Goal: Task Accomplishment & Management: Manage account settings

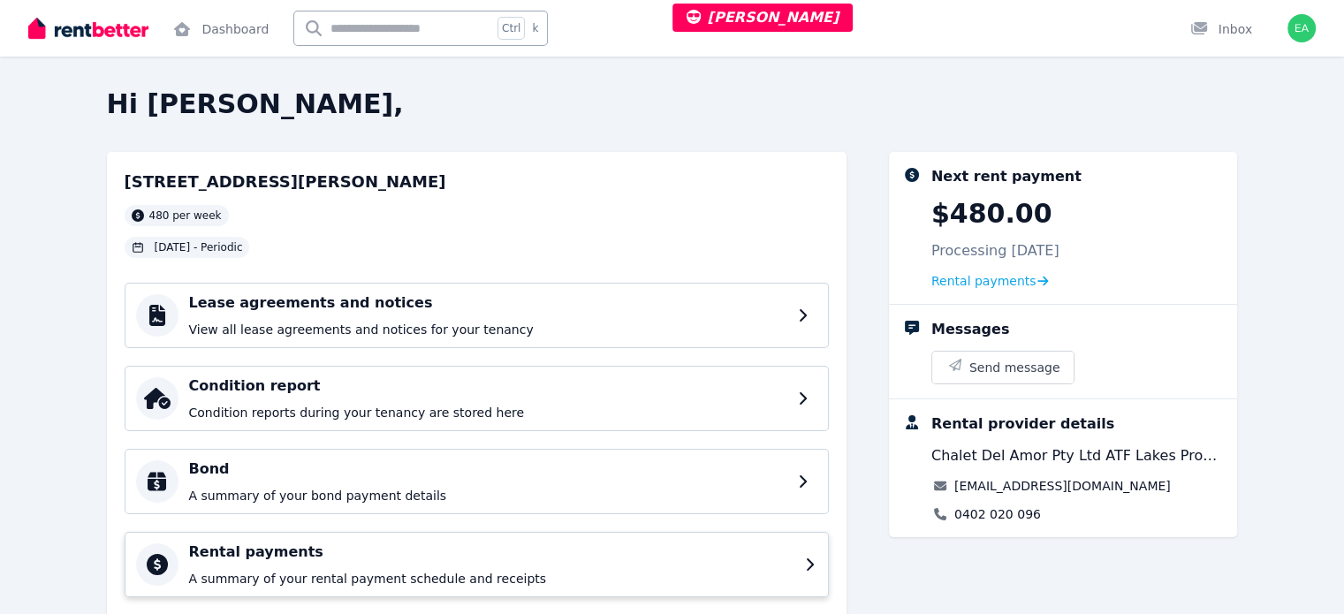
click at [554, 555] on h4 "Rental payments" at bounding box center [491, 552] width 605 height 21
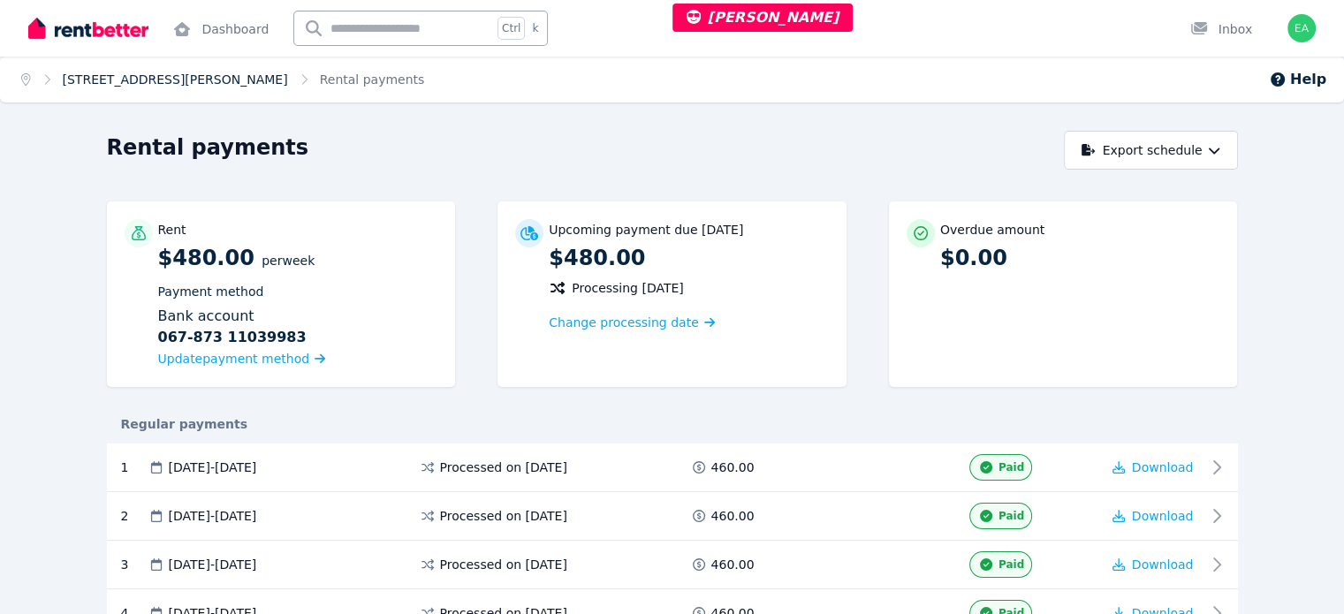
click at [144, 80] on link "3 Kilpa Rd, Wyongah" at bounding box center [175, 79] width 225 height 14
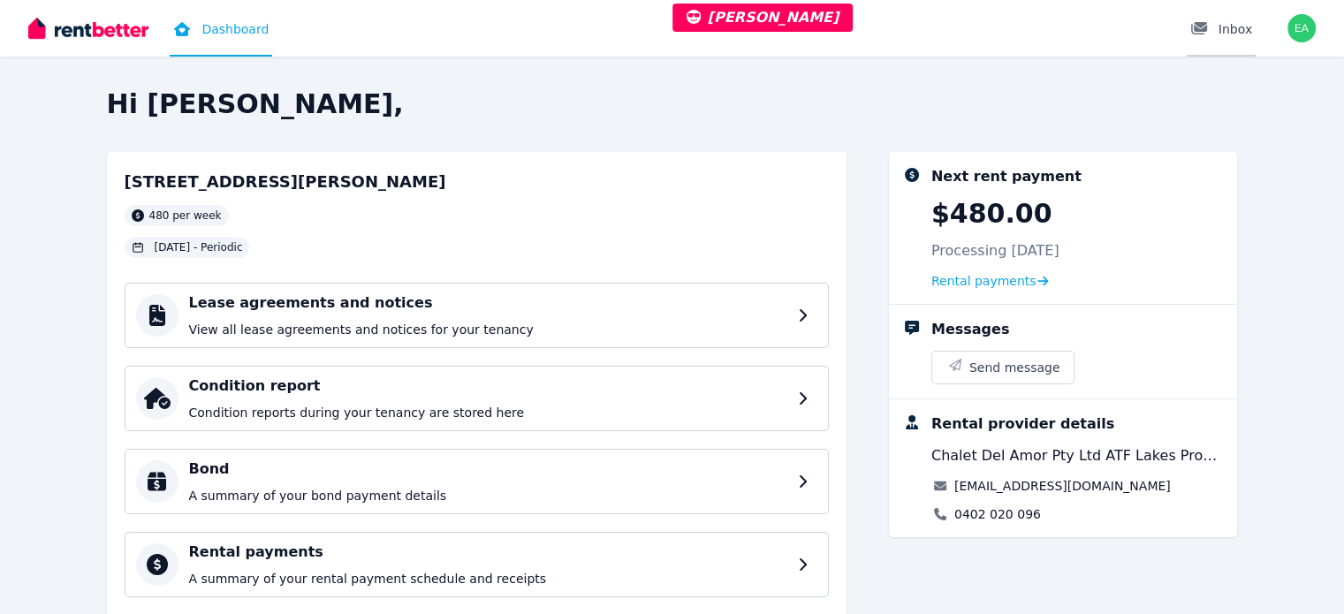
click at [1230, 24] on div "Inbox" at bounding box center [1221, 29] width 62 height 18
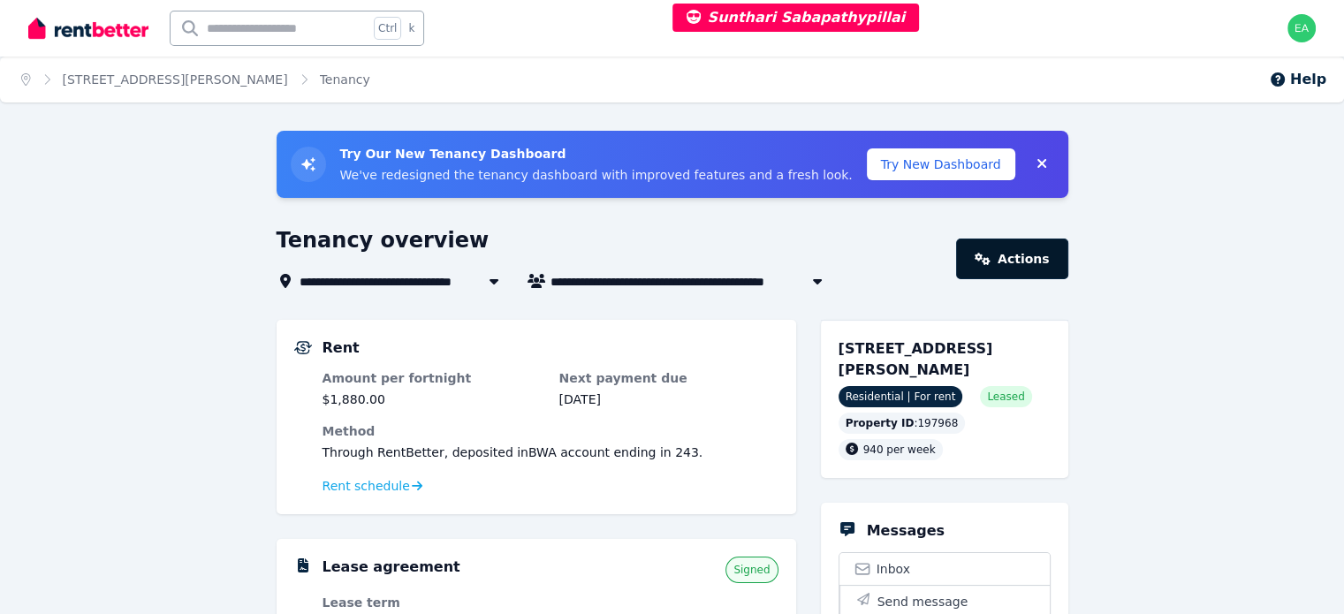
click at [1005, 261] on link "Actions" at bounding box center [1011, 259] width 111 height 41
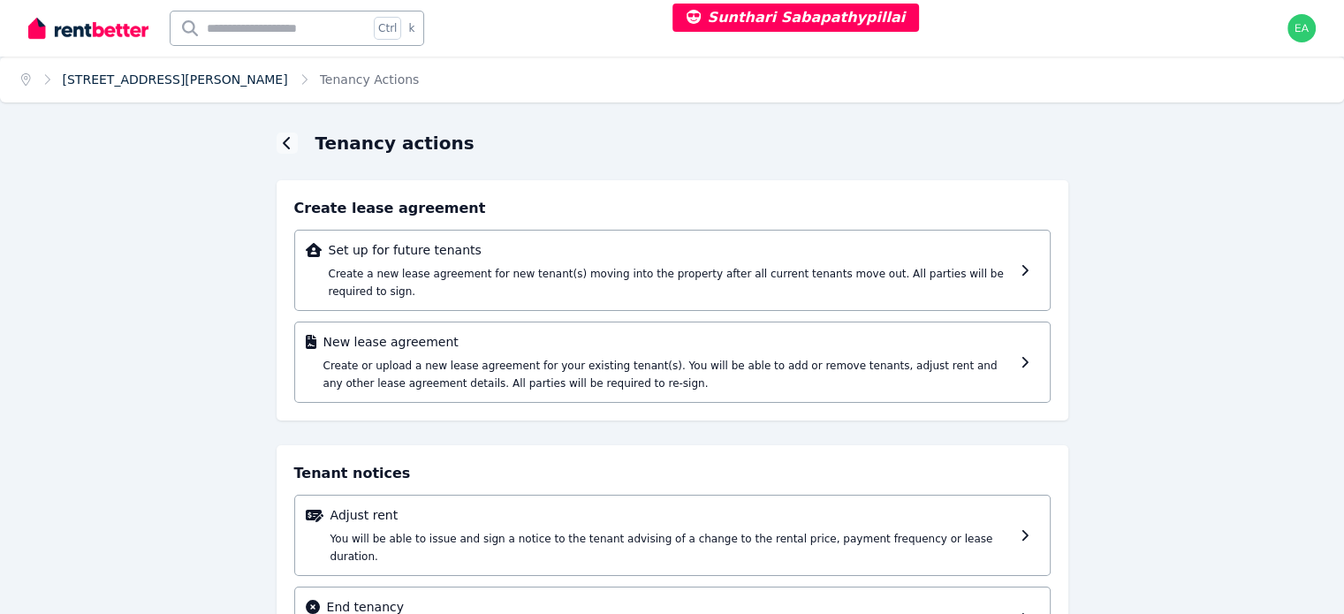
click at [201, 72] on link "25 James Mileham Drive, Kellyville" at bounding box center [175, 79] width 225 height 14
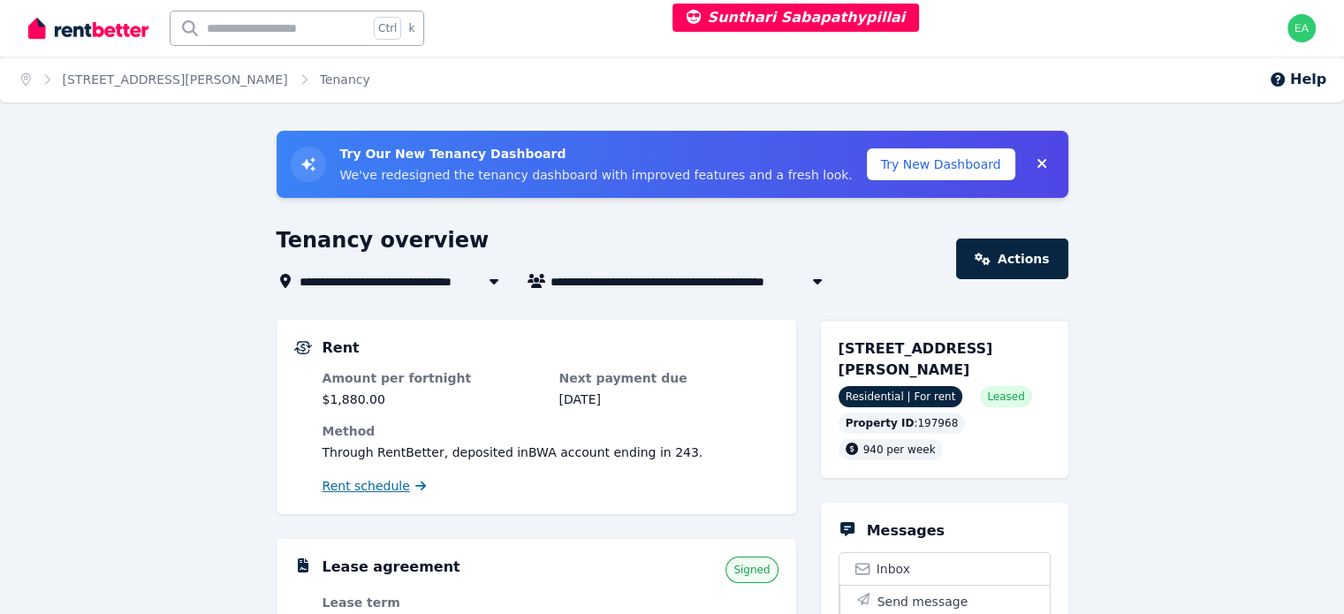
click at [351, 488] on span "Rent schedule" at bounding box center [365, 486] width 87 height 18
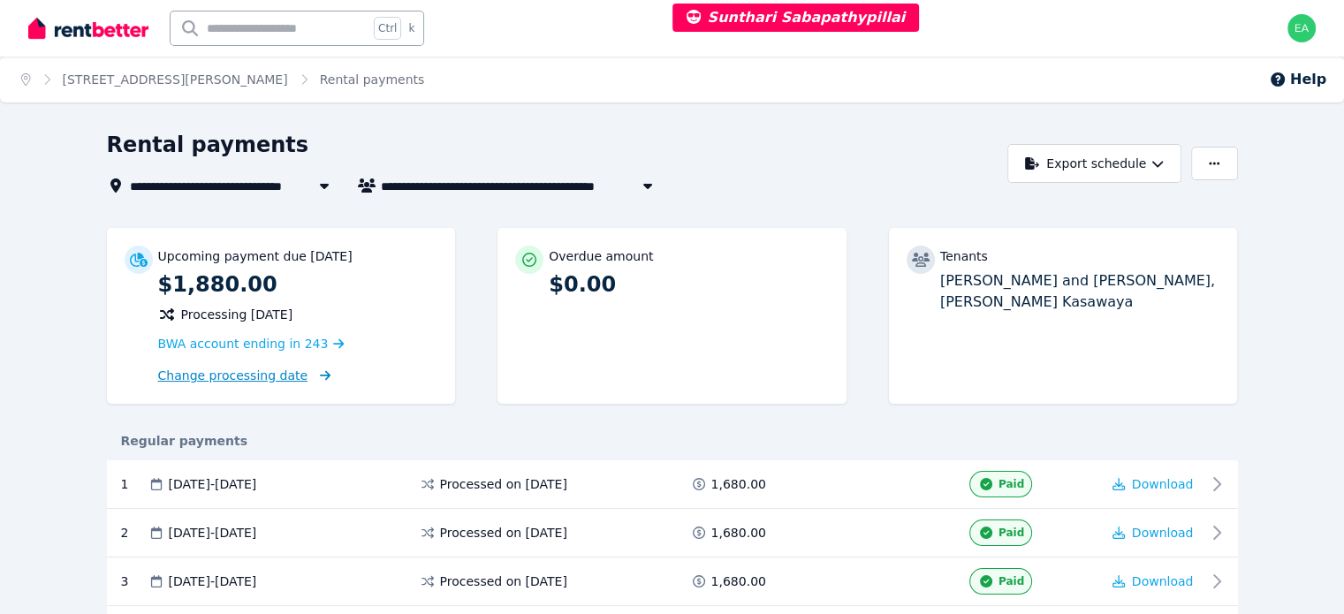
click at [158, 371] on span "Change processing date" at bounding box center [233, 376] width 150 height 18
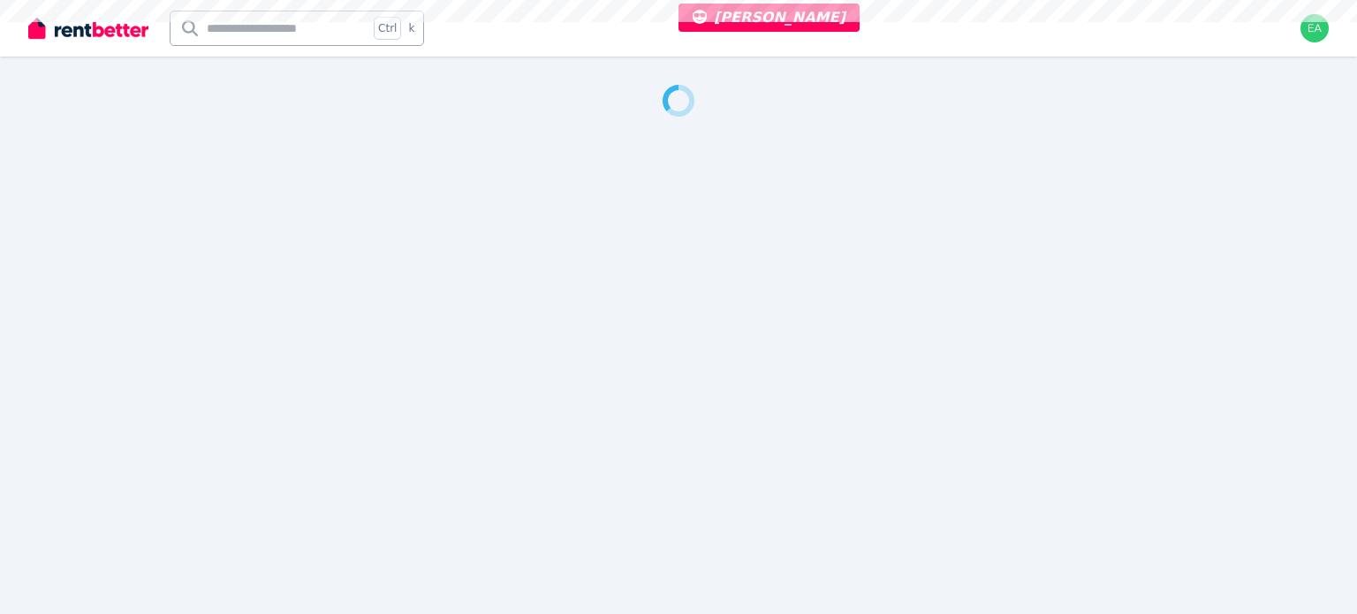
select select "***"
select select "**********"
select select "***"
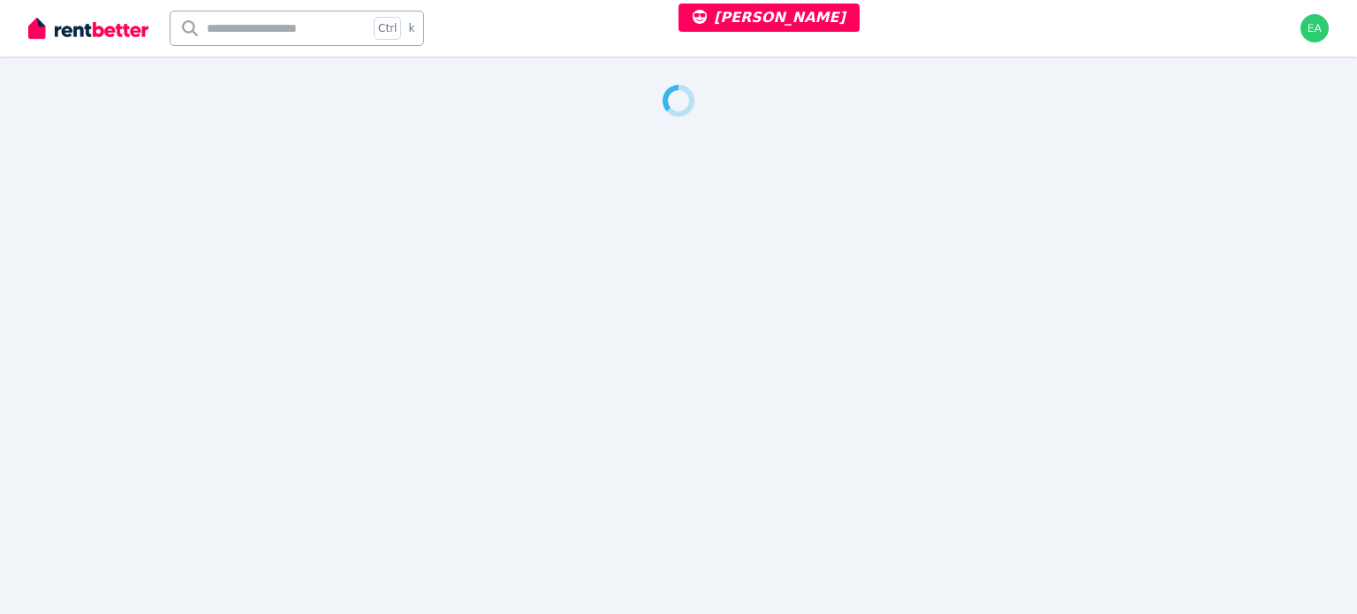
select select "**********"
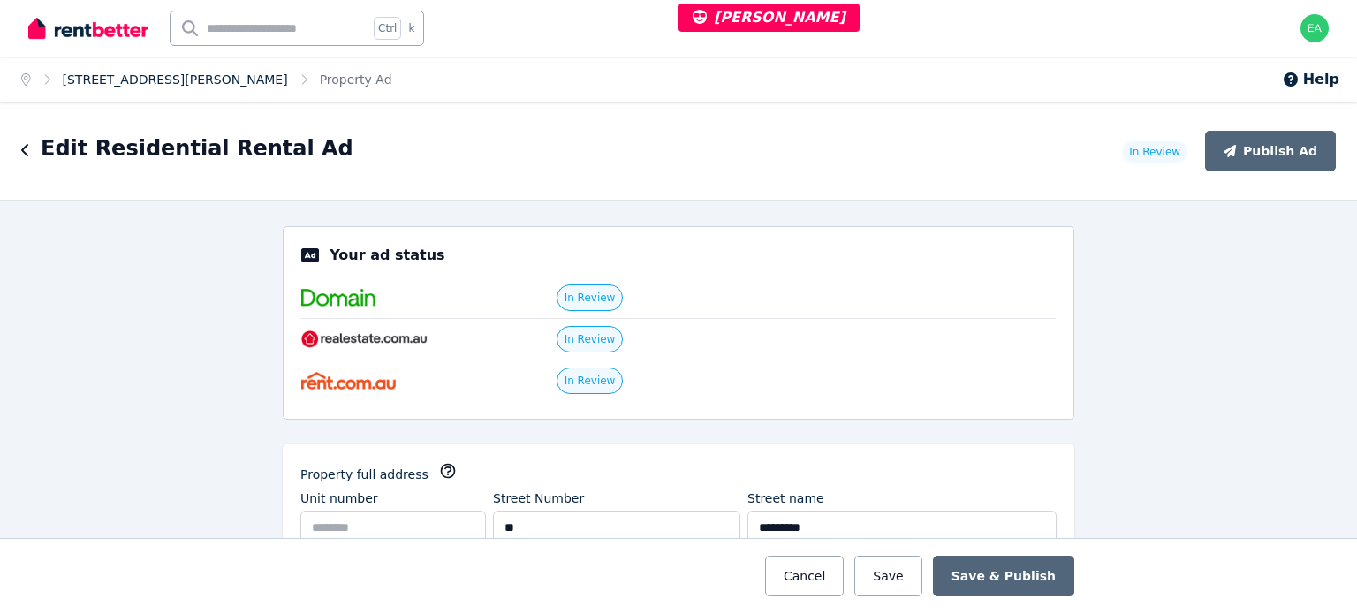
click at [134, 76] on link "28 Plumer St, Croydon" at bounding box center [175, 79] width 225 height 14
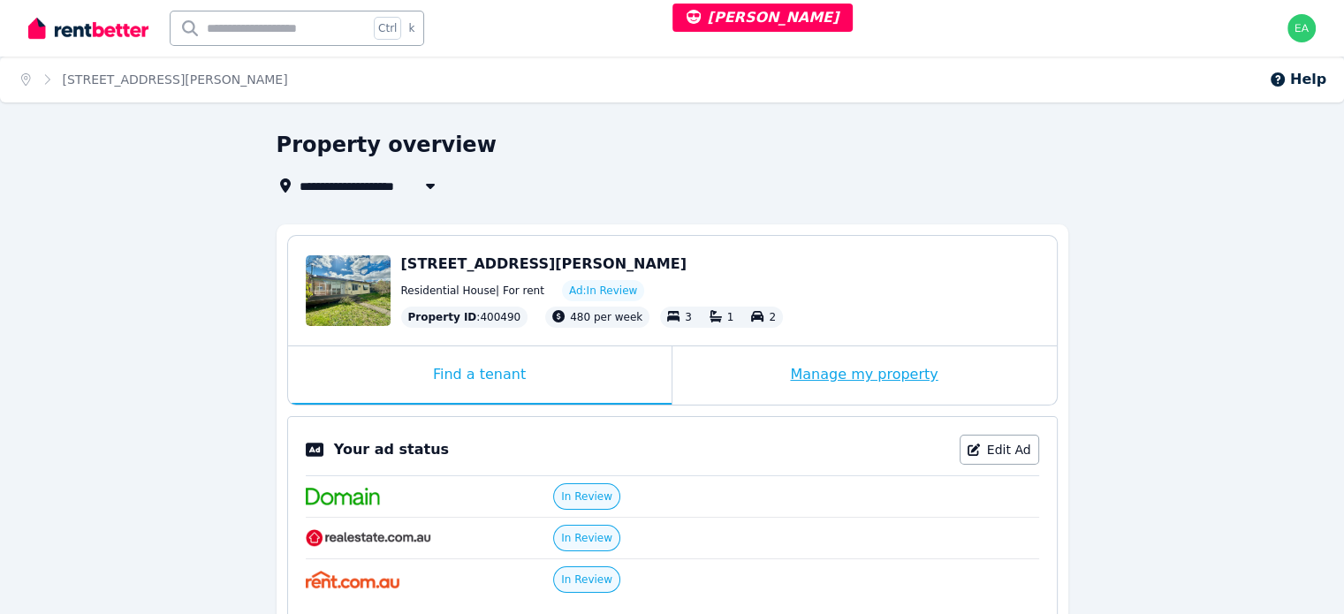
click at [709, 395] on div "Manage my property" at bounding box center [864, 375] width 384 height 58
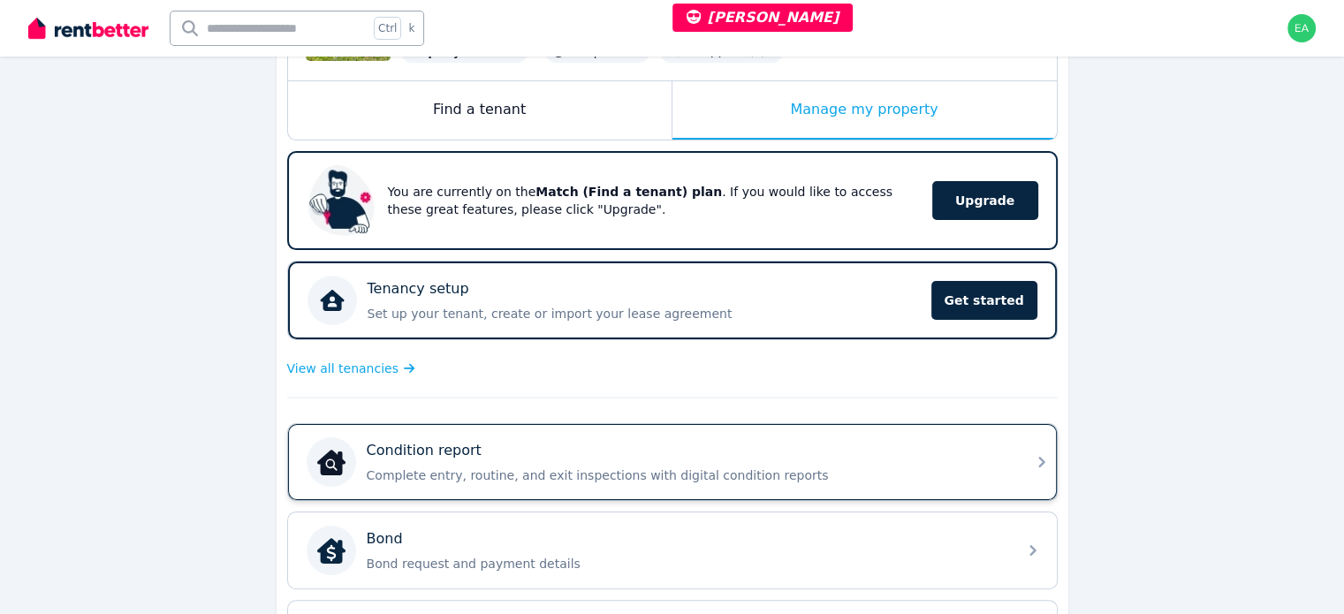
scroll to position [353, 0]
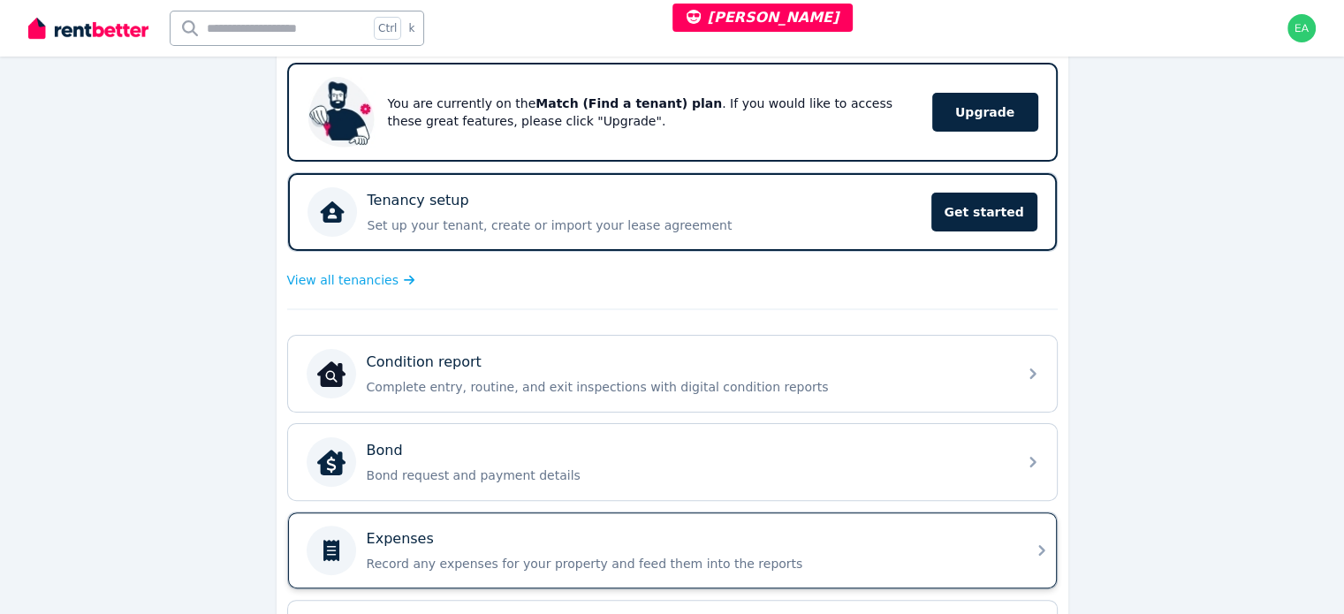
click at [876, 540] on div "Expenses" at bounding box center [687, 538] width 640 height 21
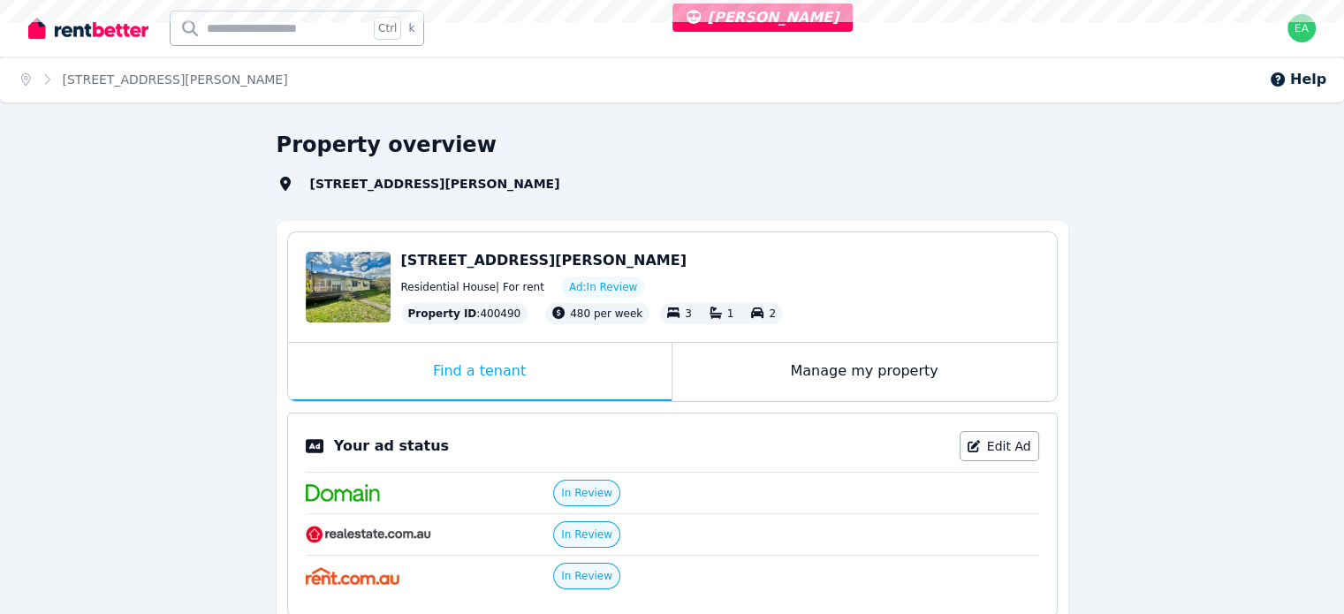
select select "***"
select select "**********"
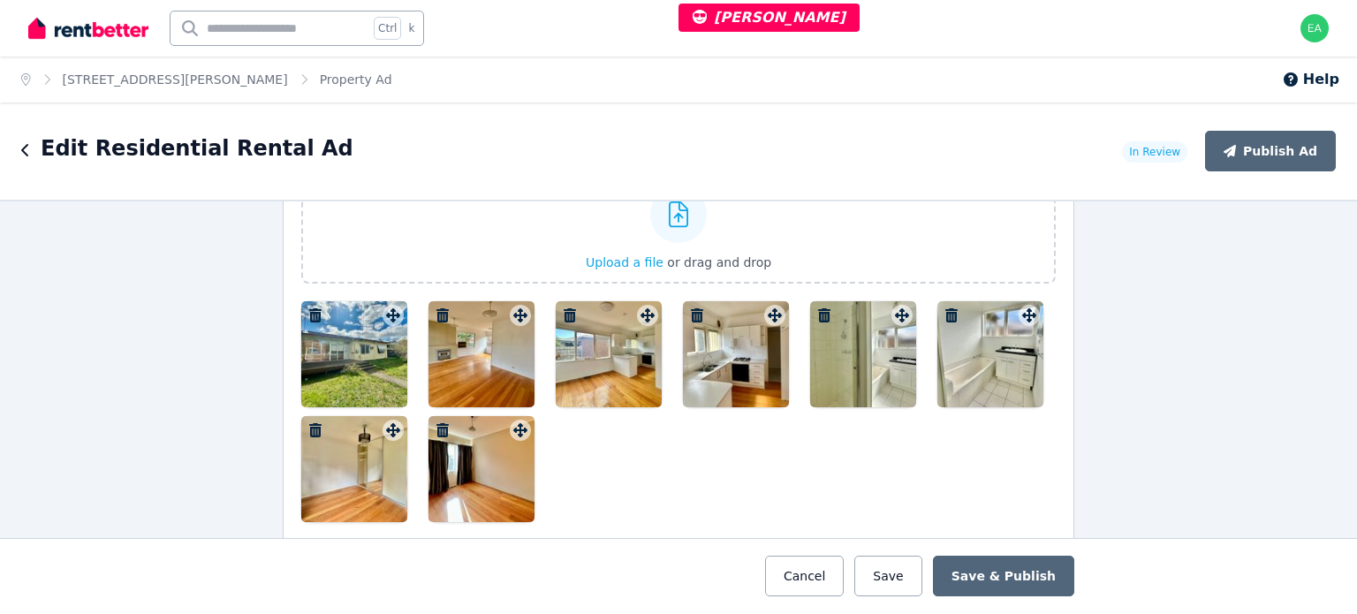
scroll to position [2208, 0]
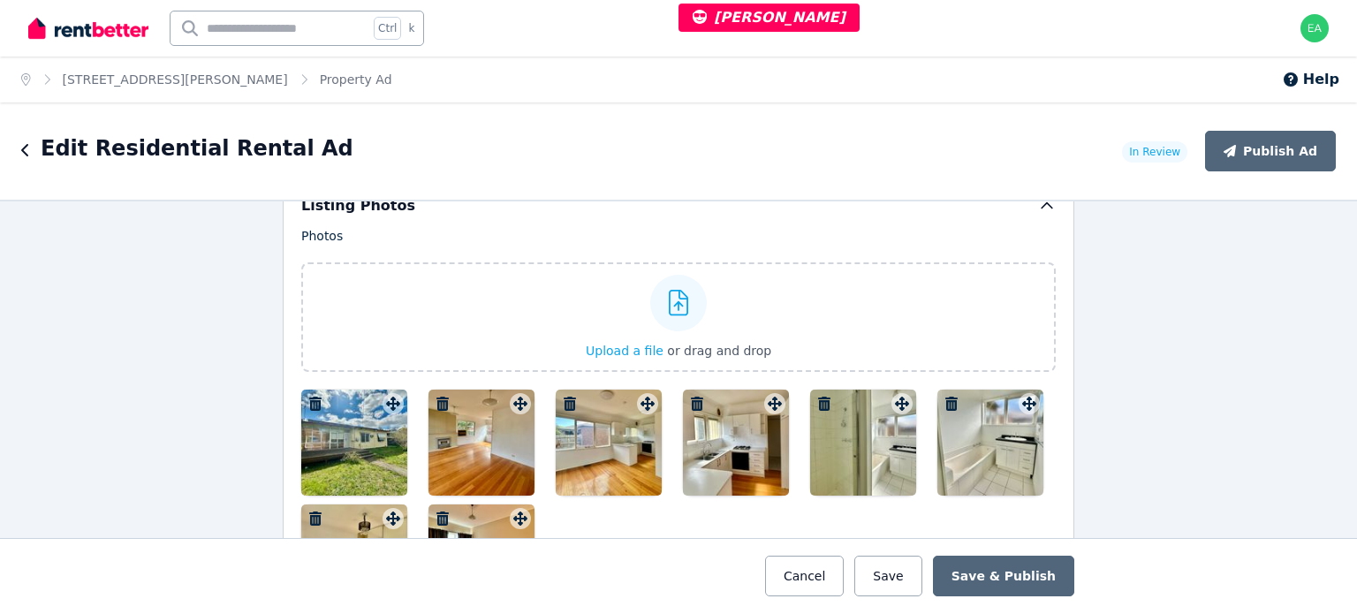
click at [353, 414] on div at bounding box center [354, 443] width 106 height 106
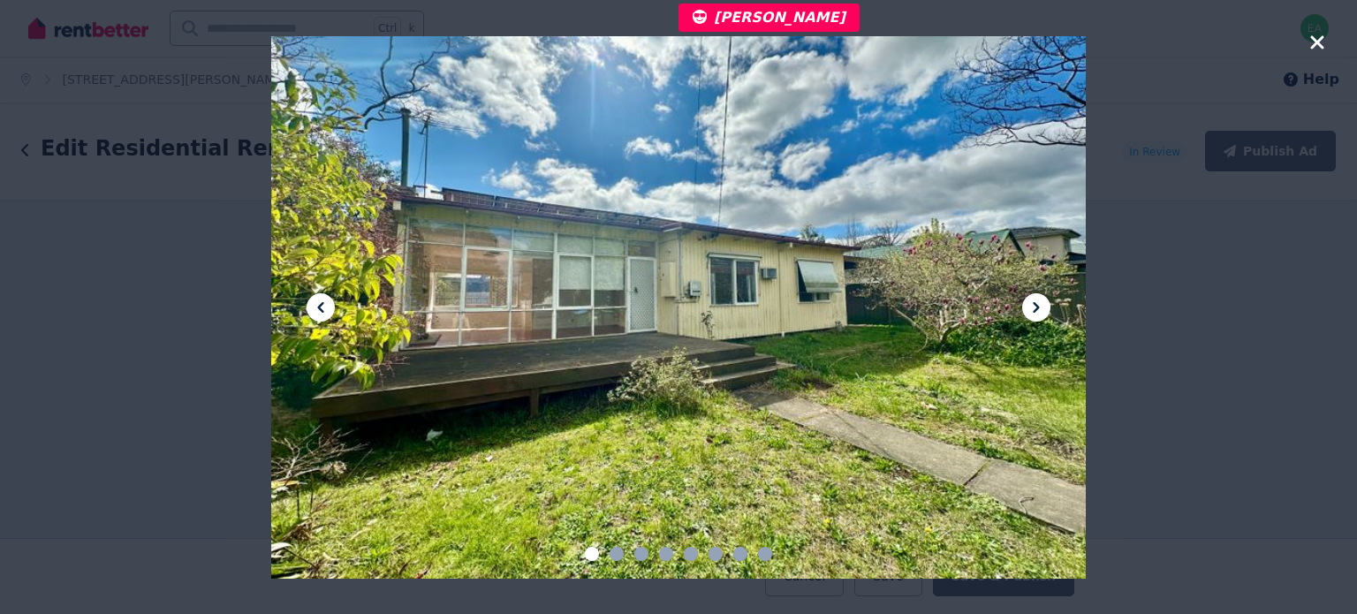
click at [1028, 305] on icon at bounding box center [1036, 307] width 21 height 21
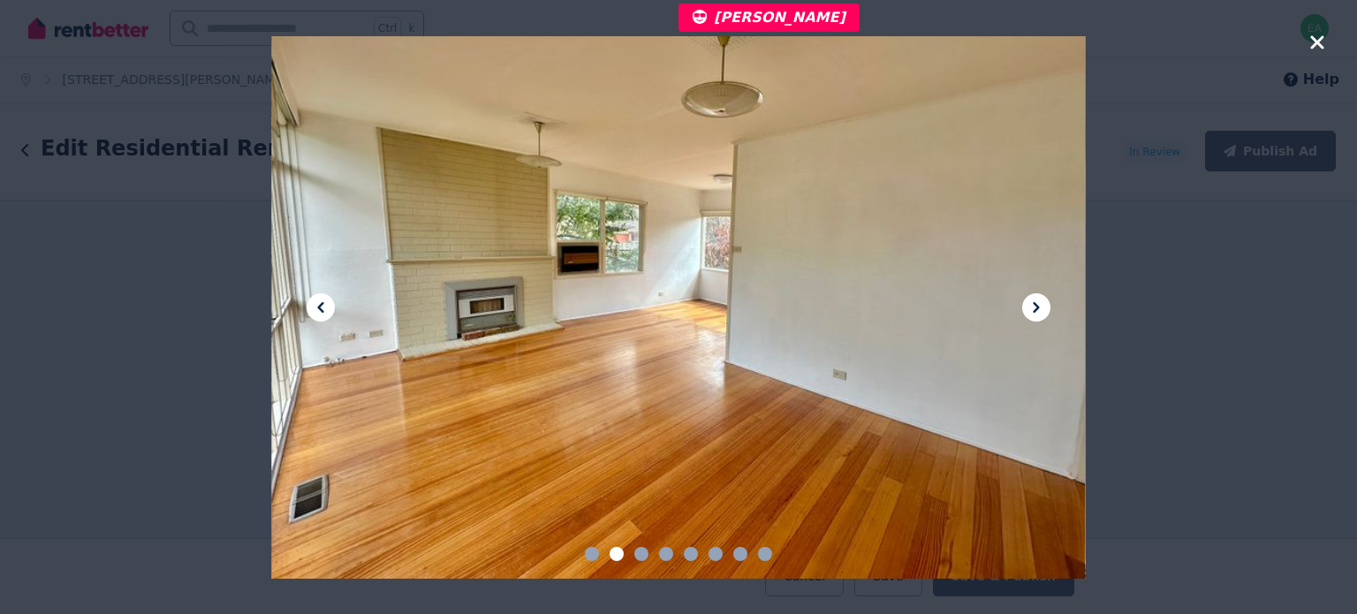
click at [1028, 305] on icon at bounding box center [1036, 307] width 21 height 21
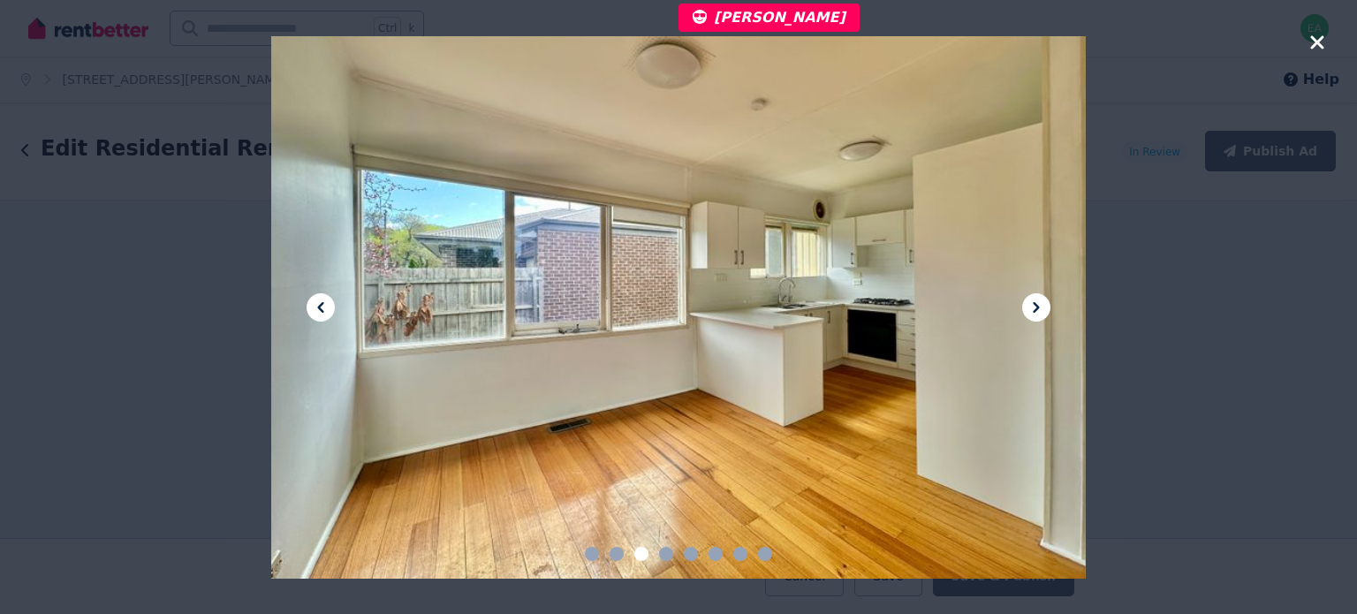
click at [1028, 305] on icon at bounding box center [1036, 307] width 21 height 21
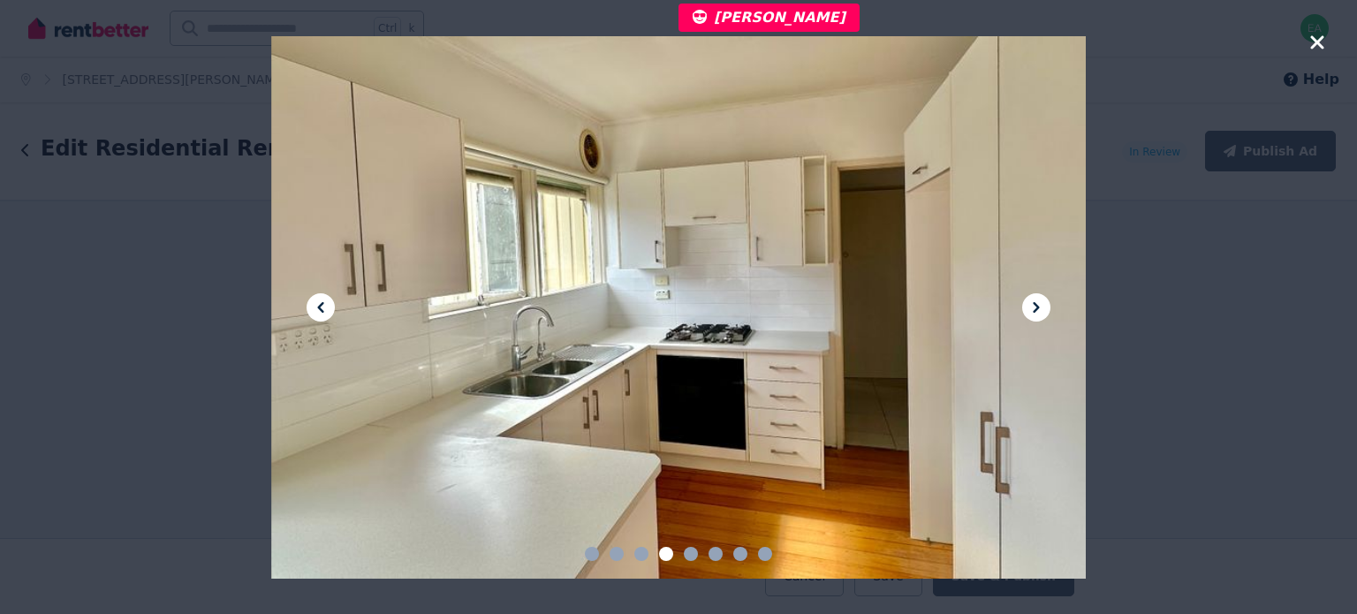
click at [1028, 305] on icon at bounding box center [1036, 307] width 21 height 21
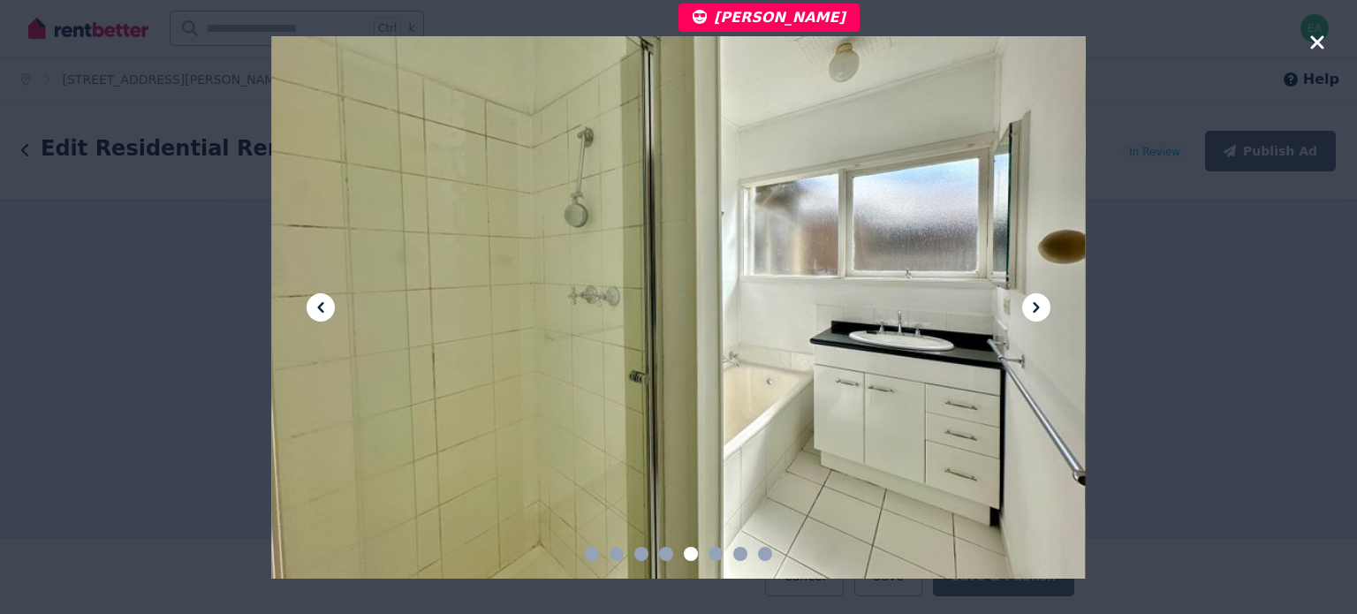
click at [1028, 305] on icon at bounding box center [1036, 307] width 21 height 21
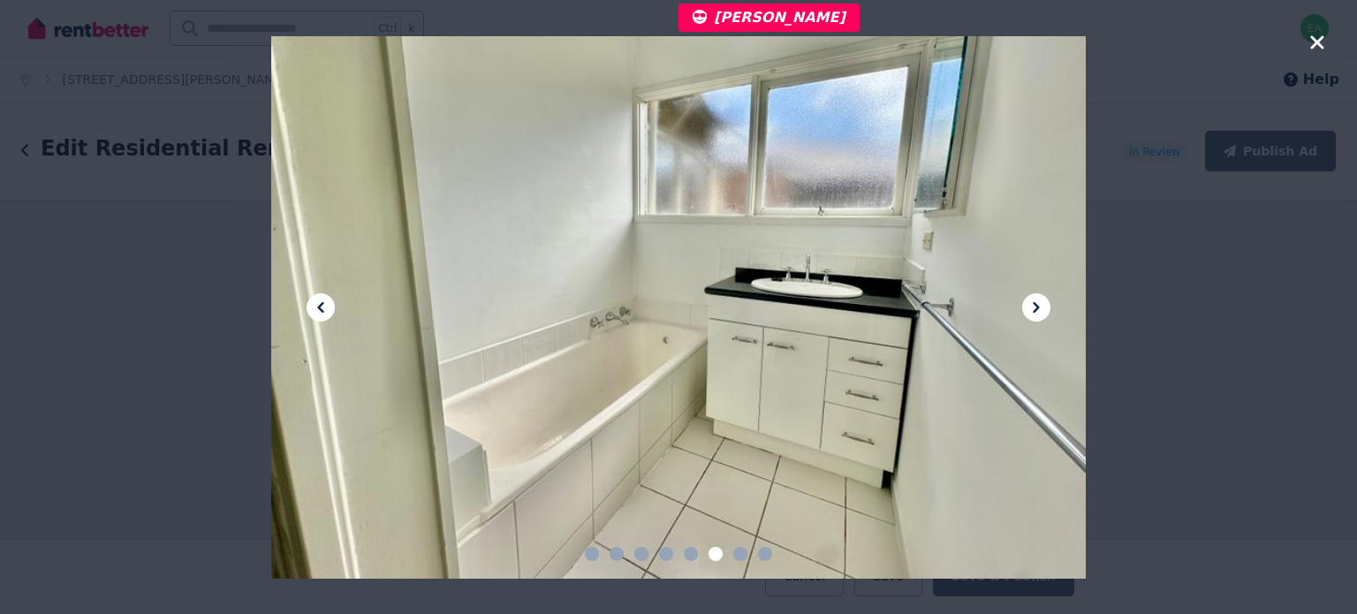
click at [1028, 305] on icon at bounding box center [1036, 307] width 21 height 21
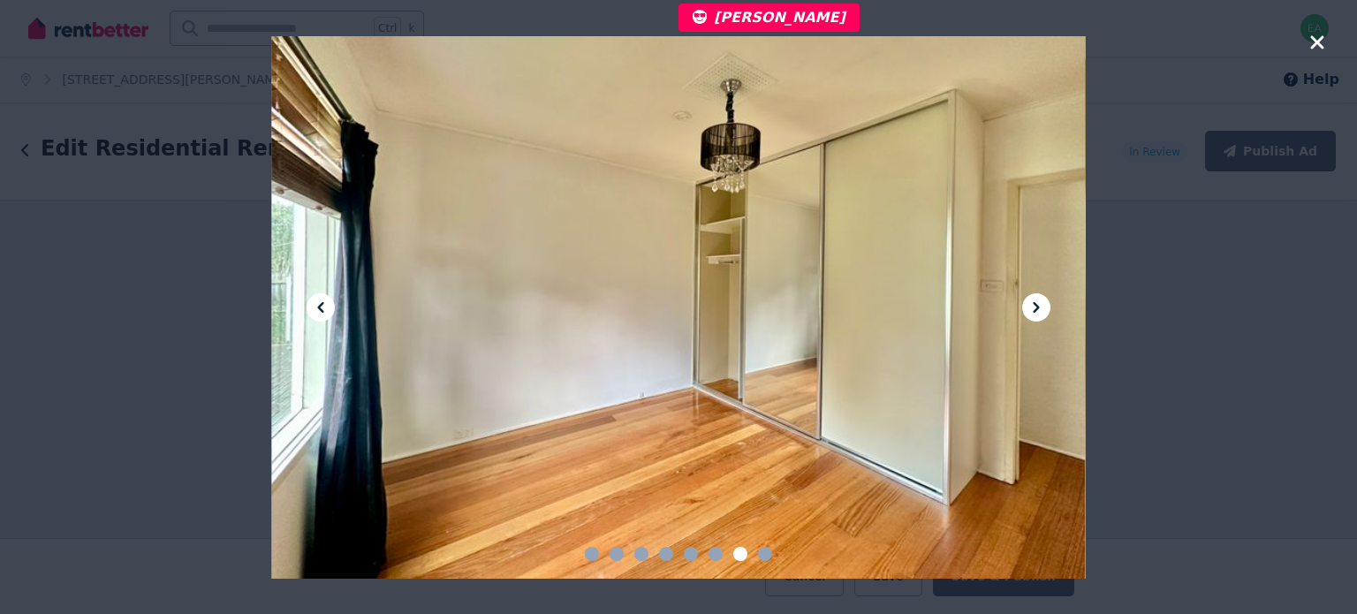
click at [1028, 305] on icon at bounding box center [1036, 307] width 21 height 21
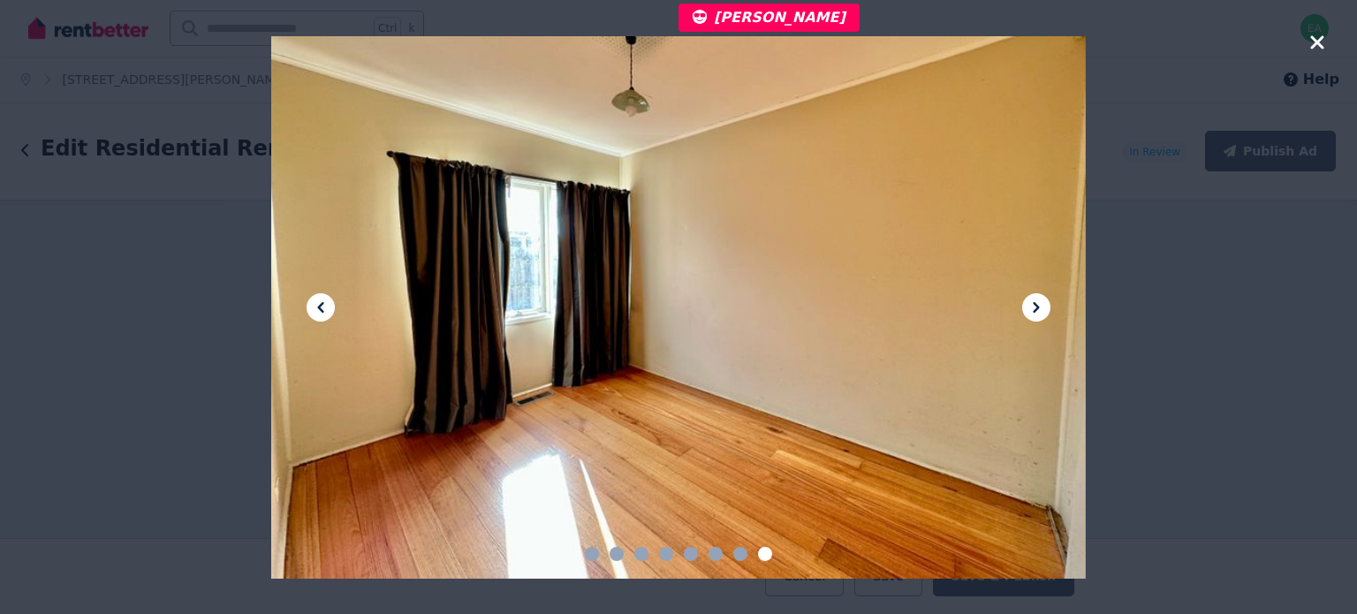
click at [1038, 307] on icon at bounding box center [1036, 307] width 6 height 11
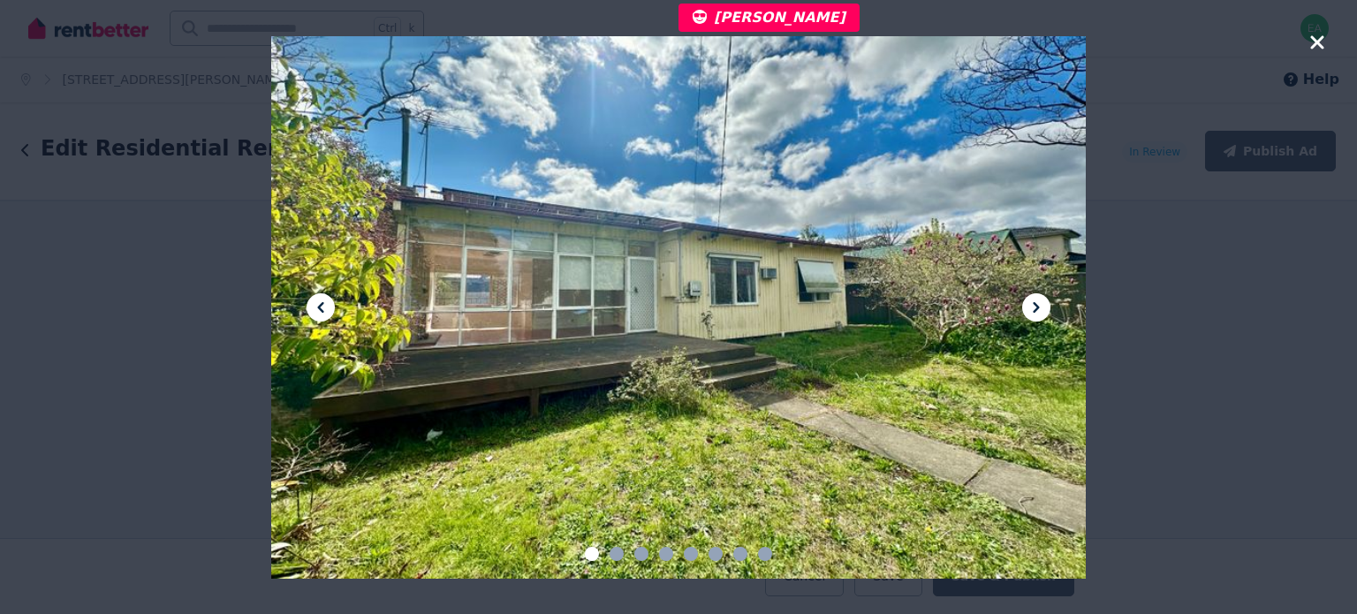
click at [1038, 307] on icon at bounding box center [1036, 307] width 6 height 11
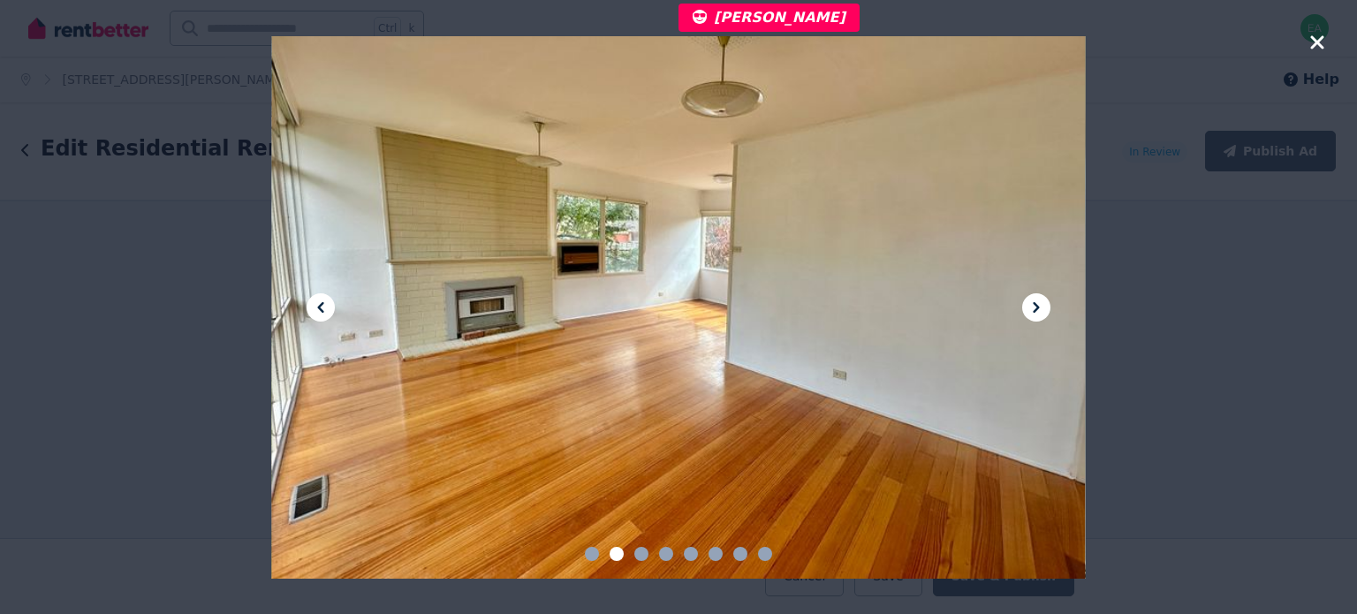
click at [1038, 307] on icon at bounding box center [1036, 307] width 6 height 11
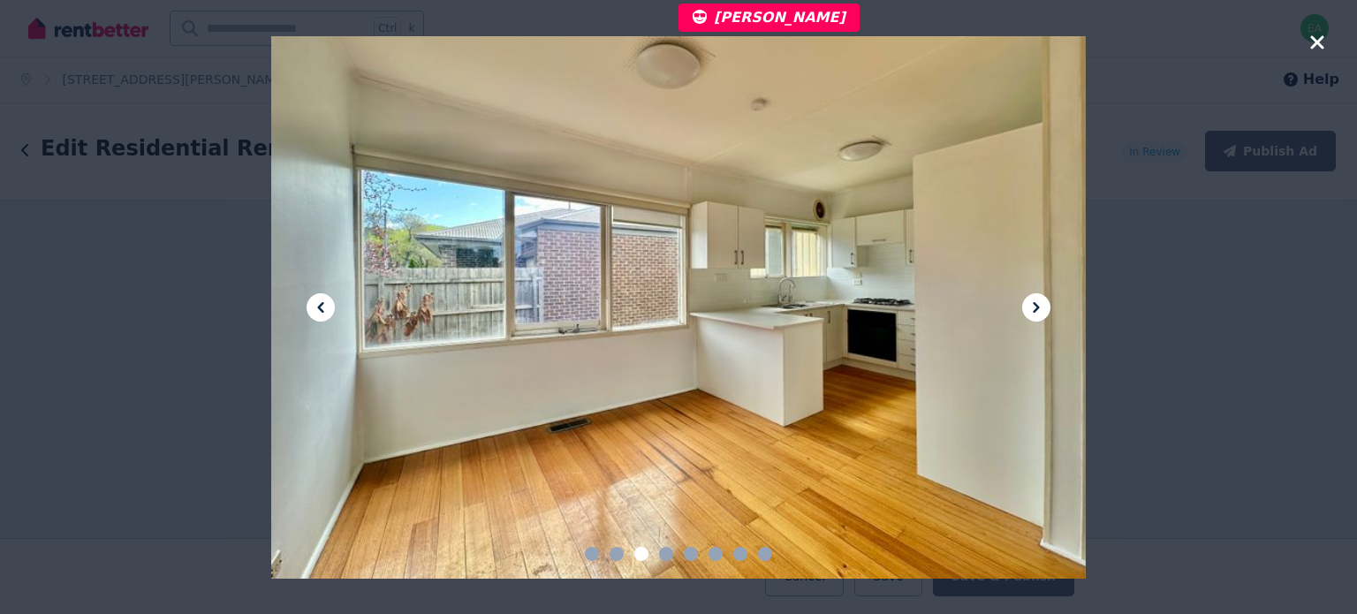
click at [1038, 307] on icon at bounding box center [1036, 307] width 6 height 11
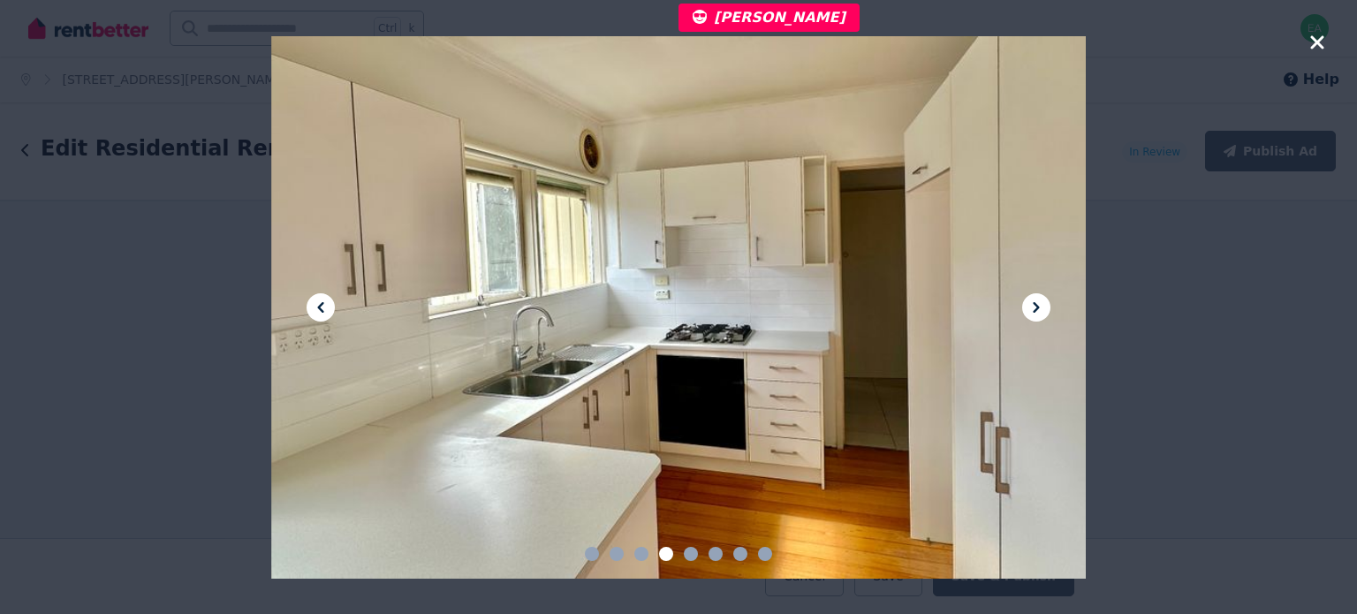
click at [1038, 307] on icon at bounding box center [1036, 307] width 6 height 11
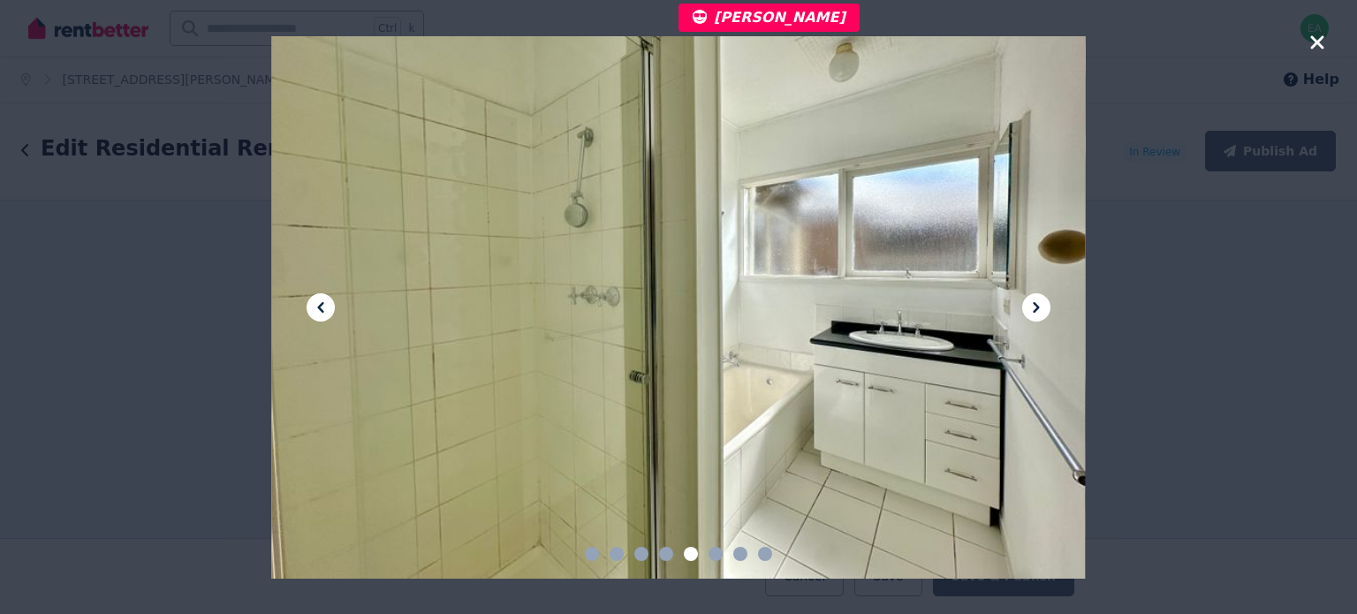
click at [1038, 307] on icon at bounding box center [1036, 307] width 6 height 11
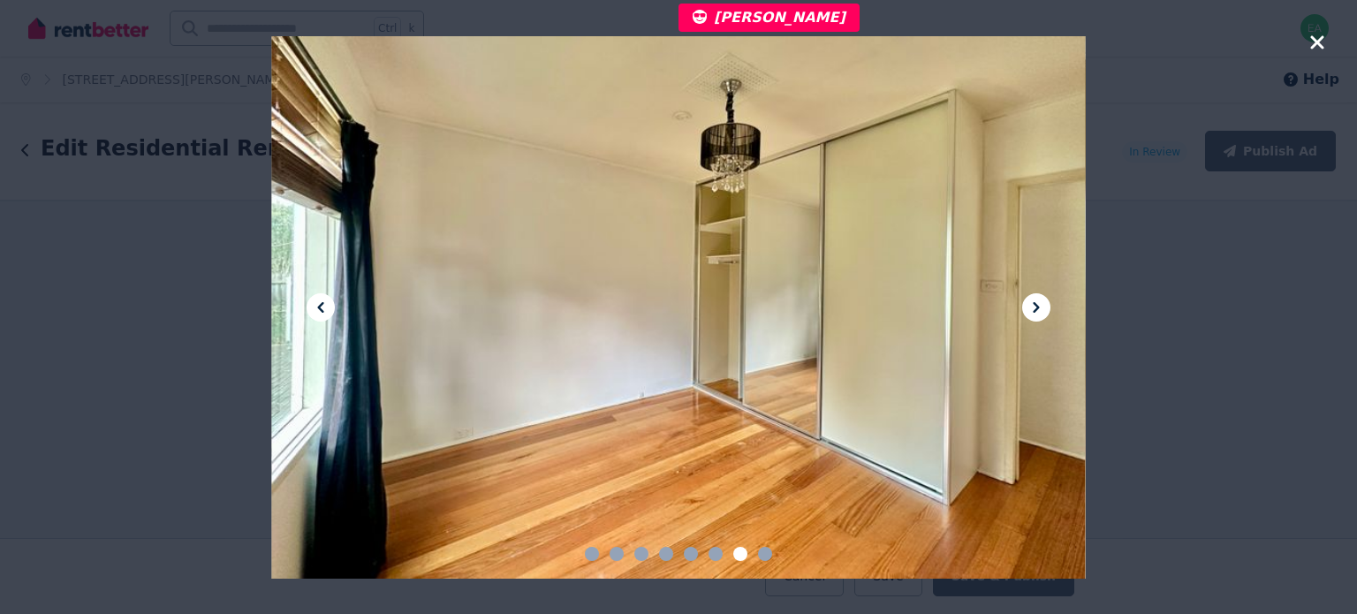
click at [1038, 307] on icon at bounding box center [1036, 307] width 6 height 11
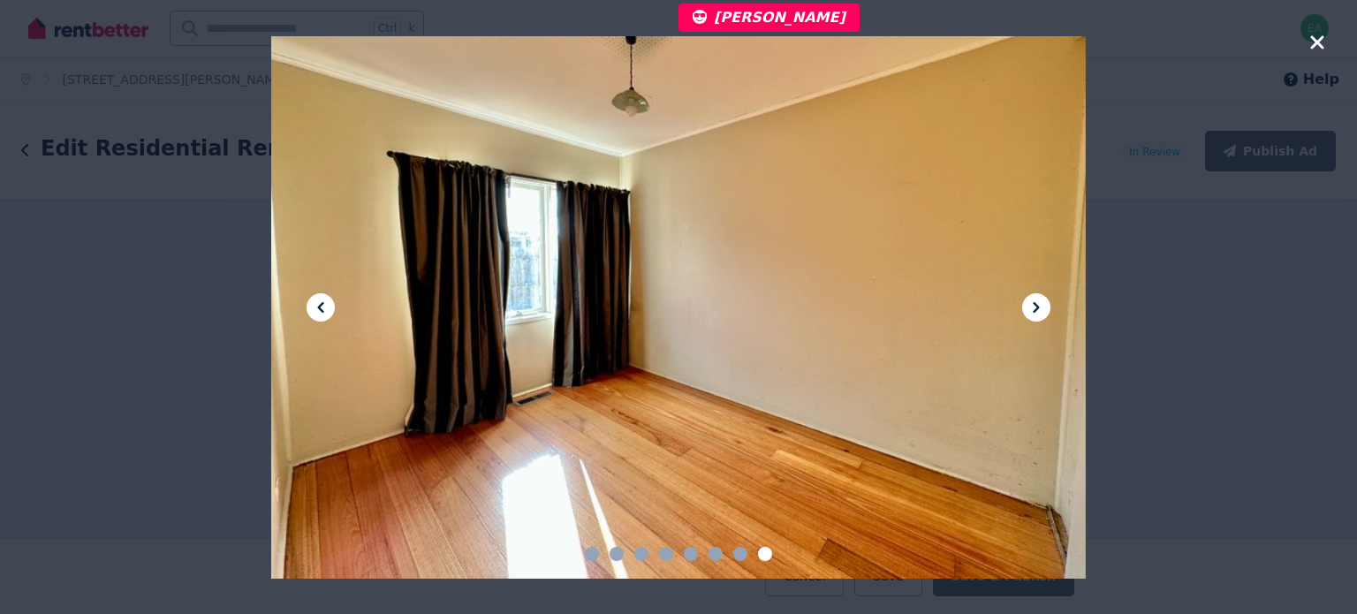
click at [1311, 42] on icon "button" at bounding box center [1317, 42] width 16 height 21
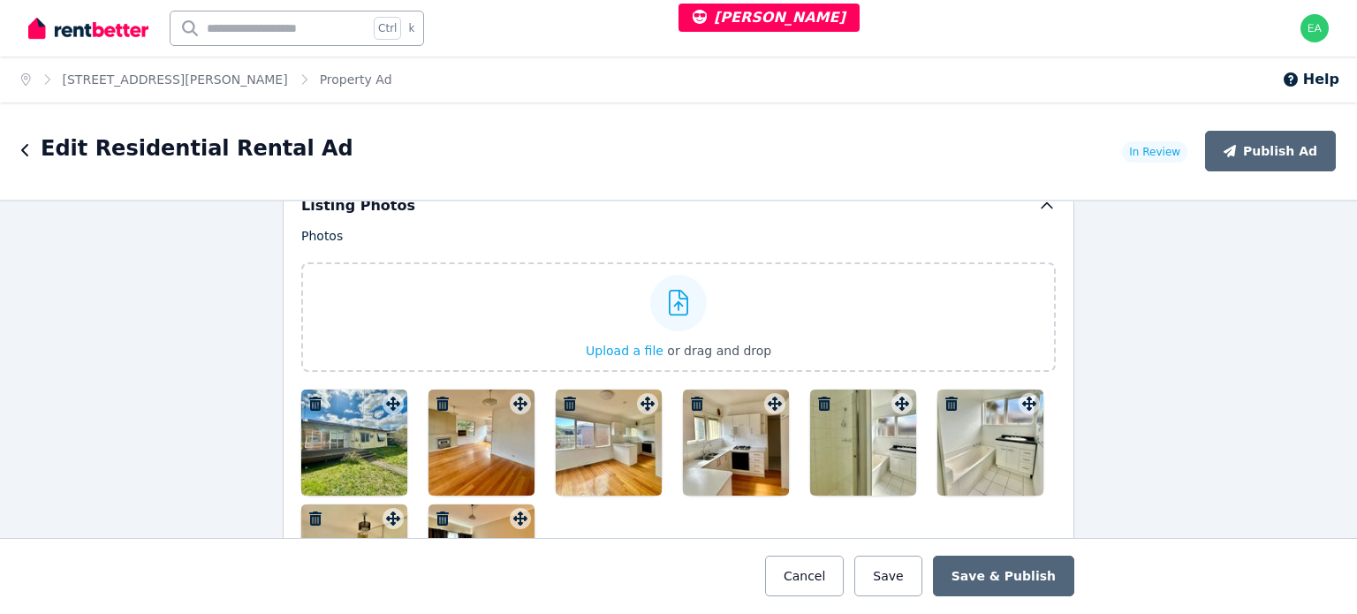
scroll to position [1855, 0]
